Goal: Entertainment & Leisure: Browse casually

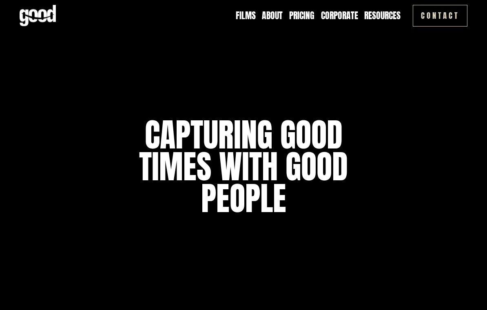
click at [257, 16] on nav "Films About Pricing Corporate Resources Blog Contact Reviews FAQ" at bounding box center [318, 15] width 165 height 12
click at [249, 17] on link "Films" at bounding box center [246, 15] width 20 height 12
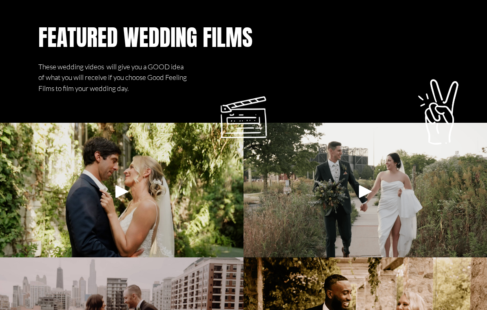
scroll to position [371, 0]
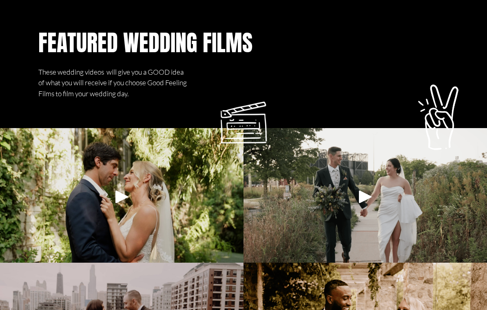
click at [200, 178] on div at bounding box center [121, 196] width 243 height 137
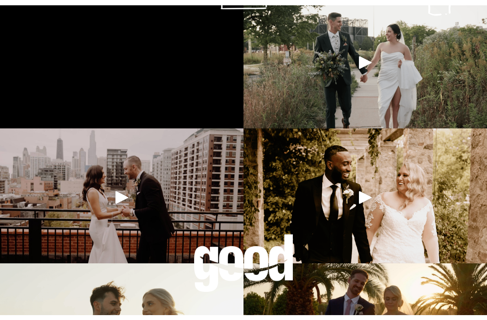
scroll to position [511, 0]
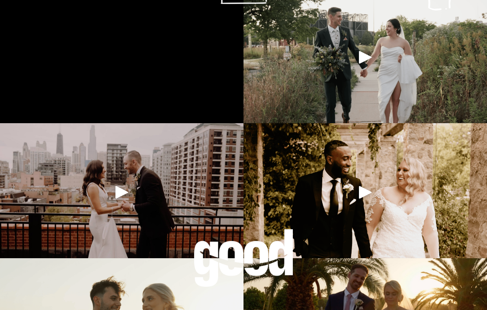
click at [324, 160] on div at bounding box center [364, 191] width 243 height 137
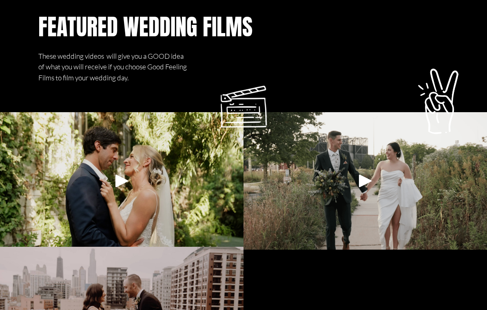
scroll to position [441, 0]
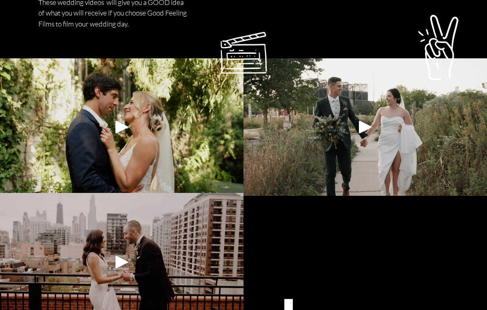
click at [126, 260] on div "Play" at bounding box center [122, 262] width 20 height 20
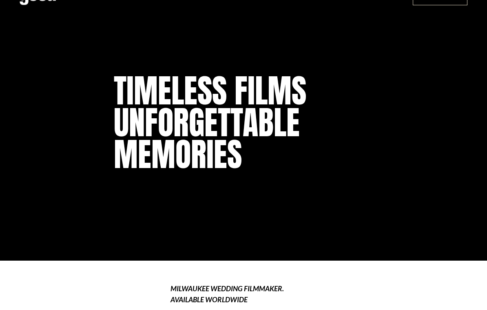
scroll to position [0, 0]
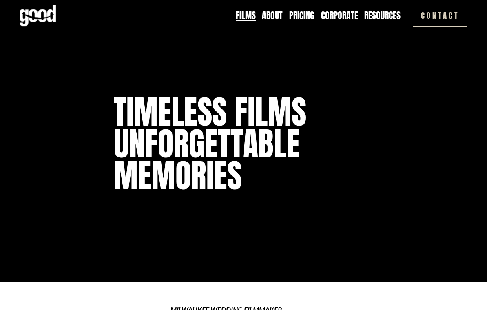
click at [248, 19] on link "Films" at bounding box center [246, 15] width 20 height 12
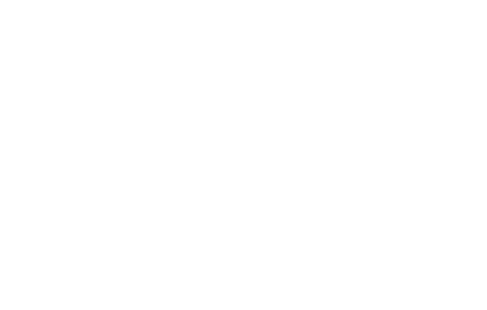
scroll to position [1713, 0]
